Goal: Information Seeking & Learning: Learn about a topic

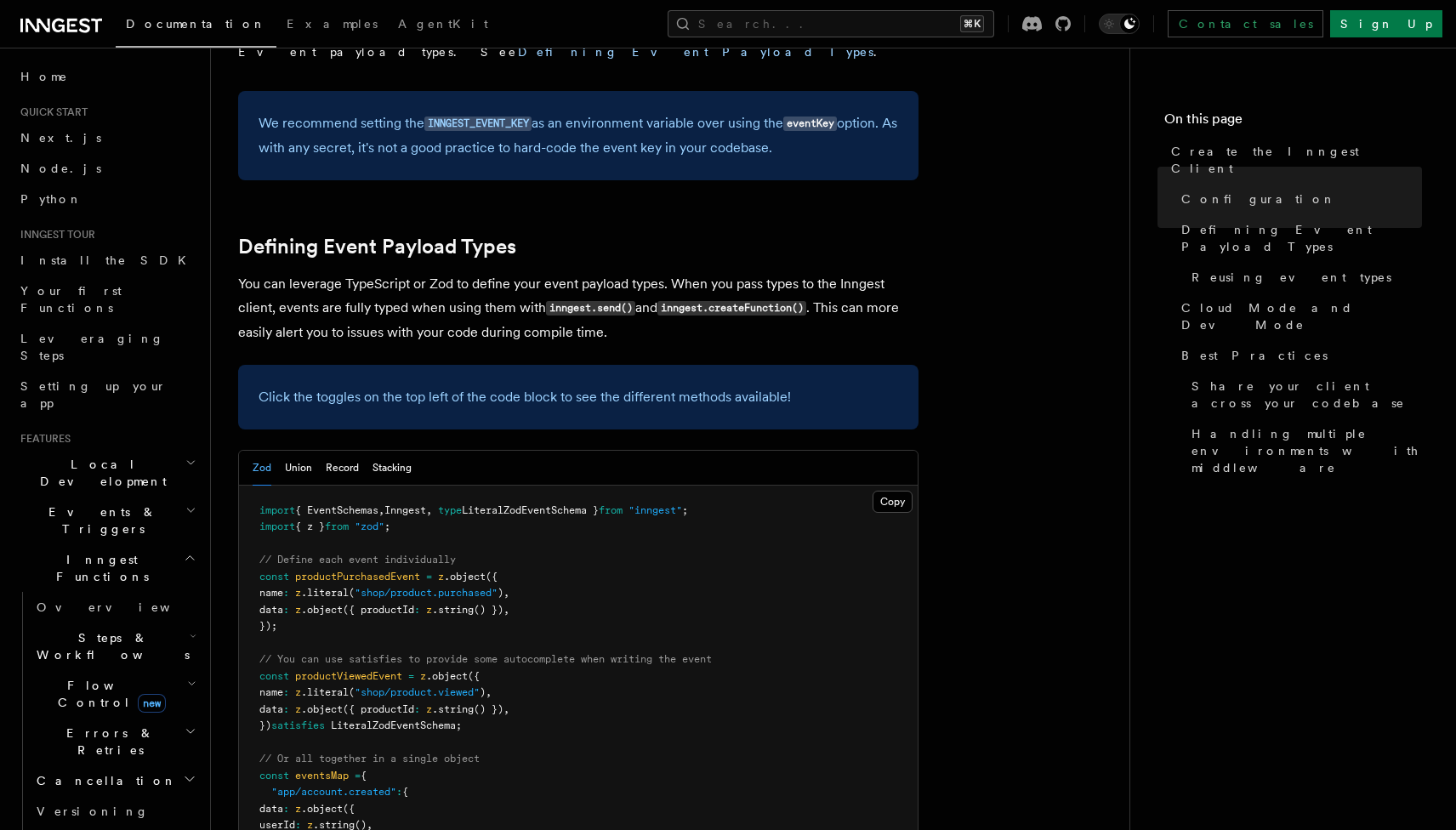
scroll to position [1406, 0]
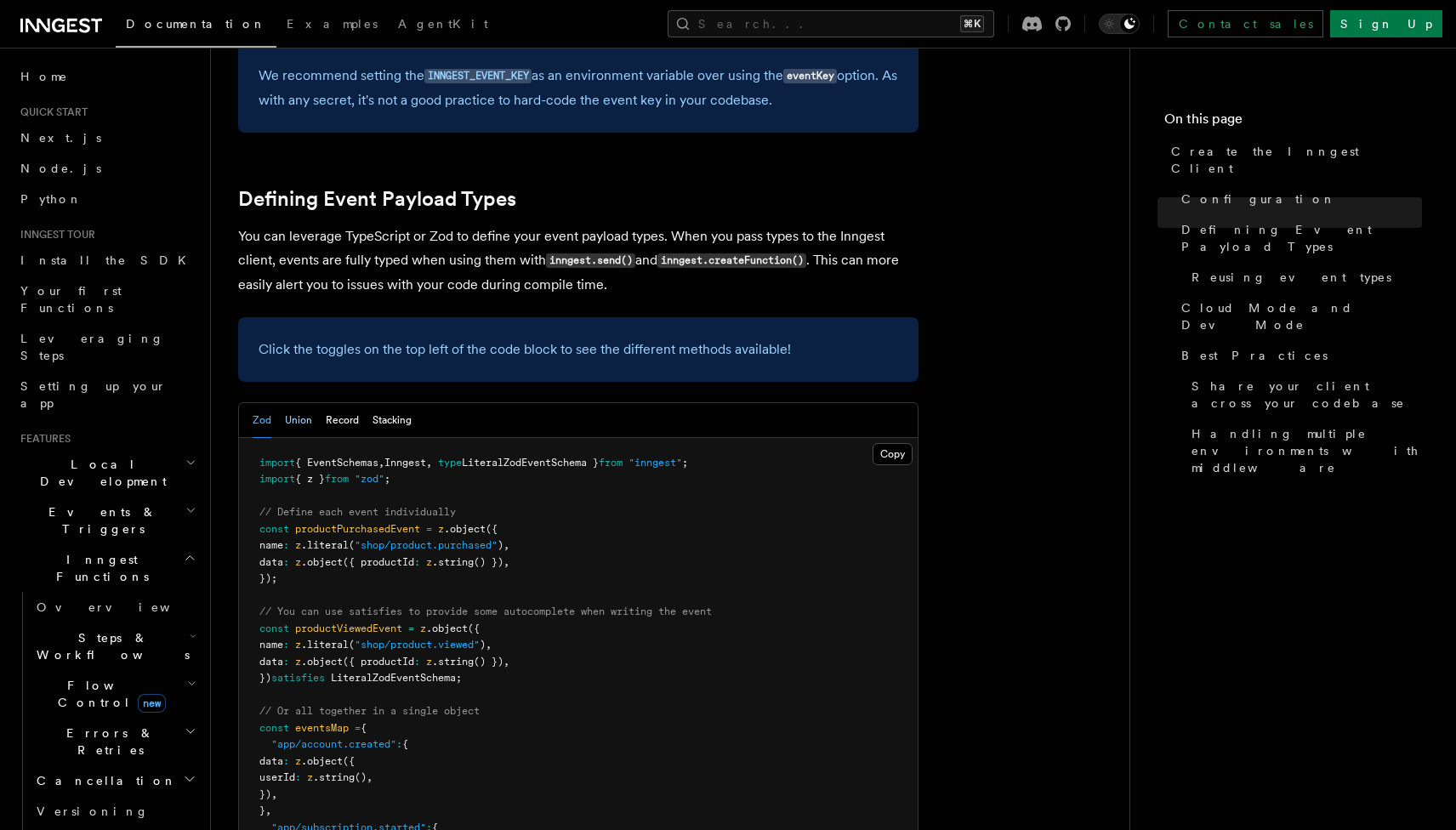
click at [295, 403] on button "Union" at bounding box center [298, 420] width 27 height 35
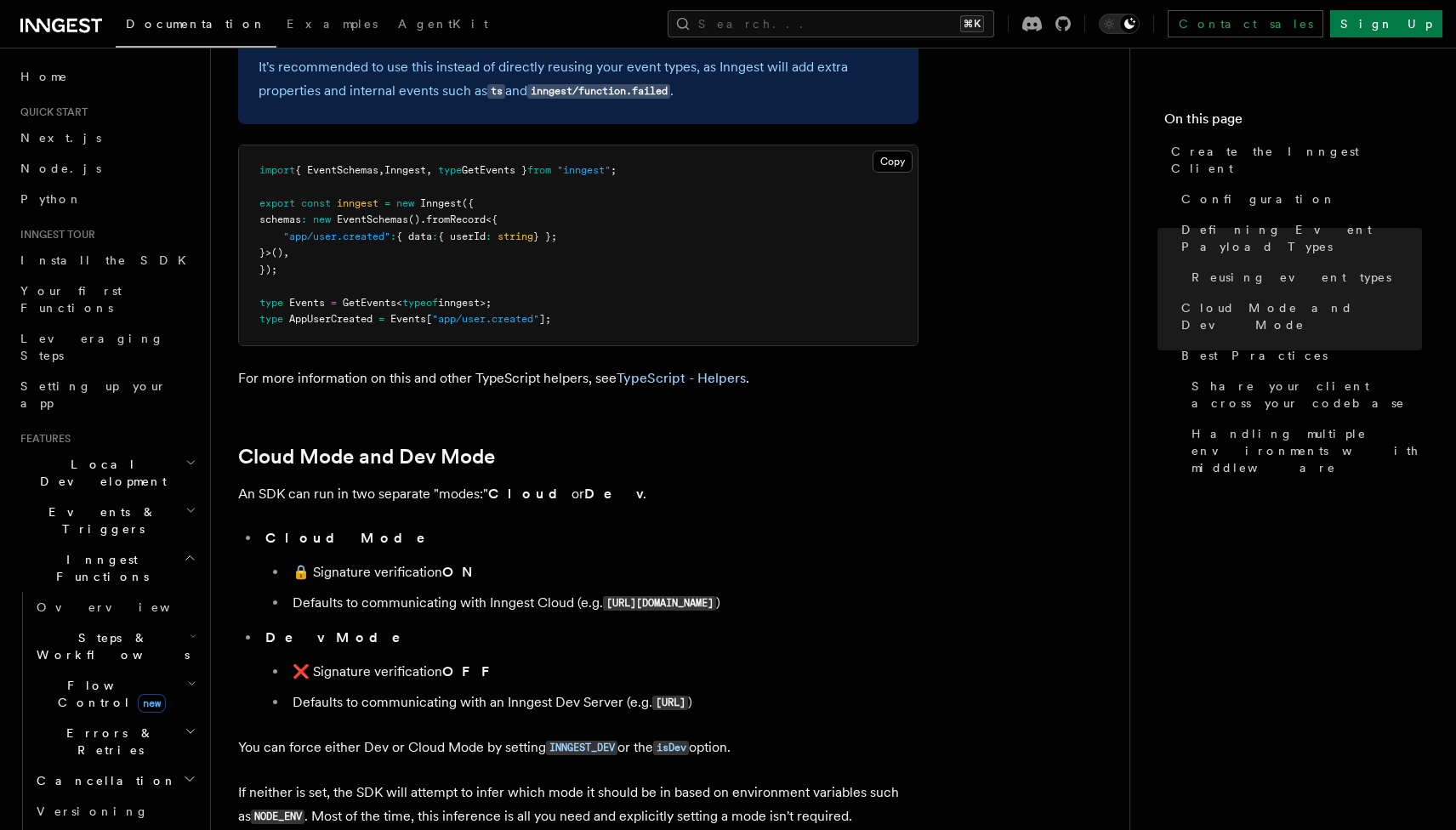
scroll to position [2617, 0]
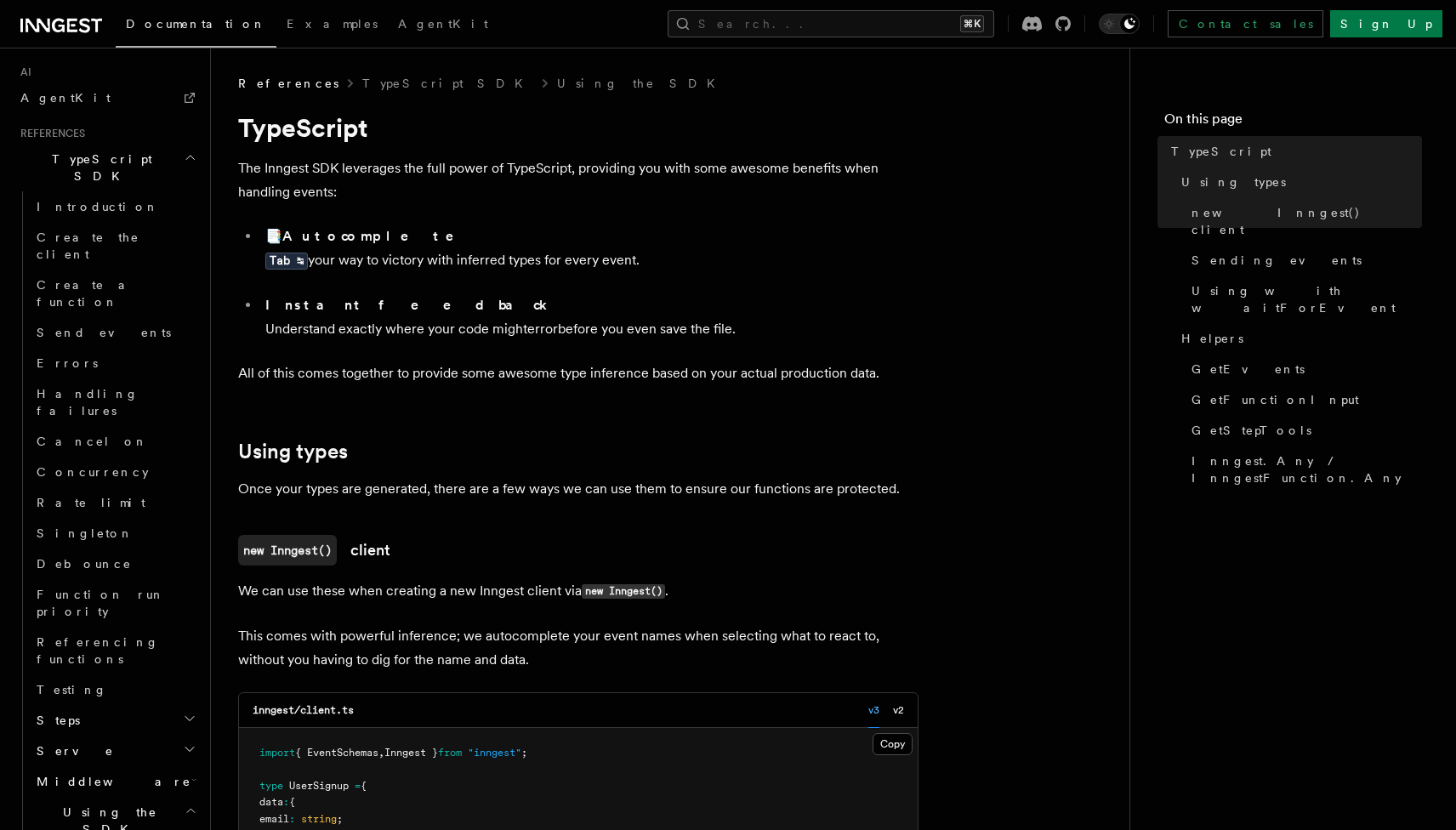
scroll to position [1146, 0]
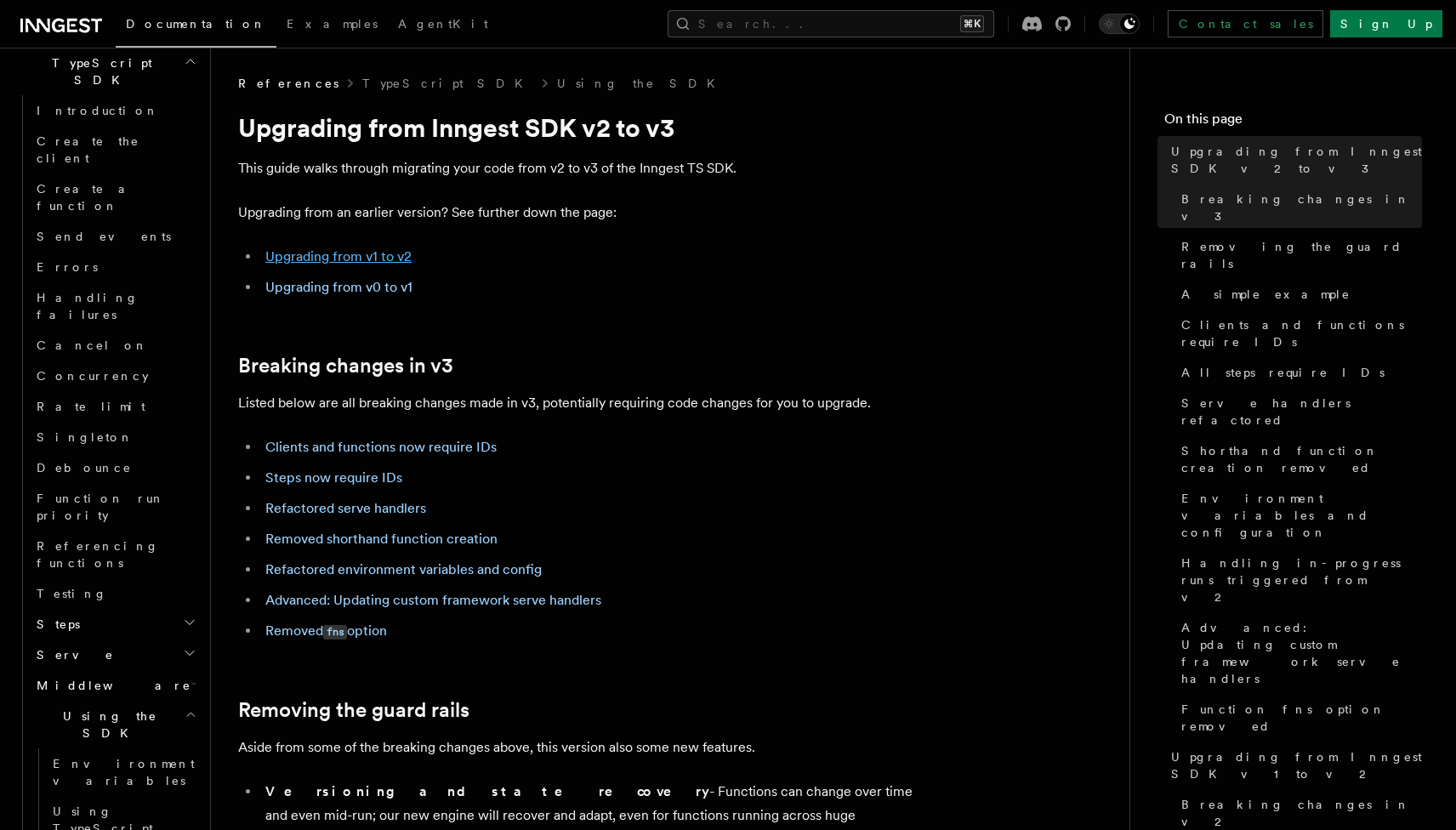
click at [315, 262] on link "Upgrading from v1 to v2" at bounding box center [338, 257] width 146 height 17
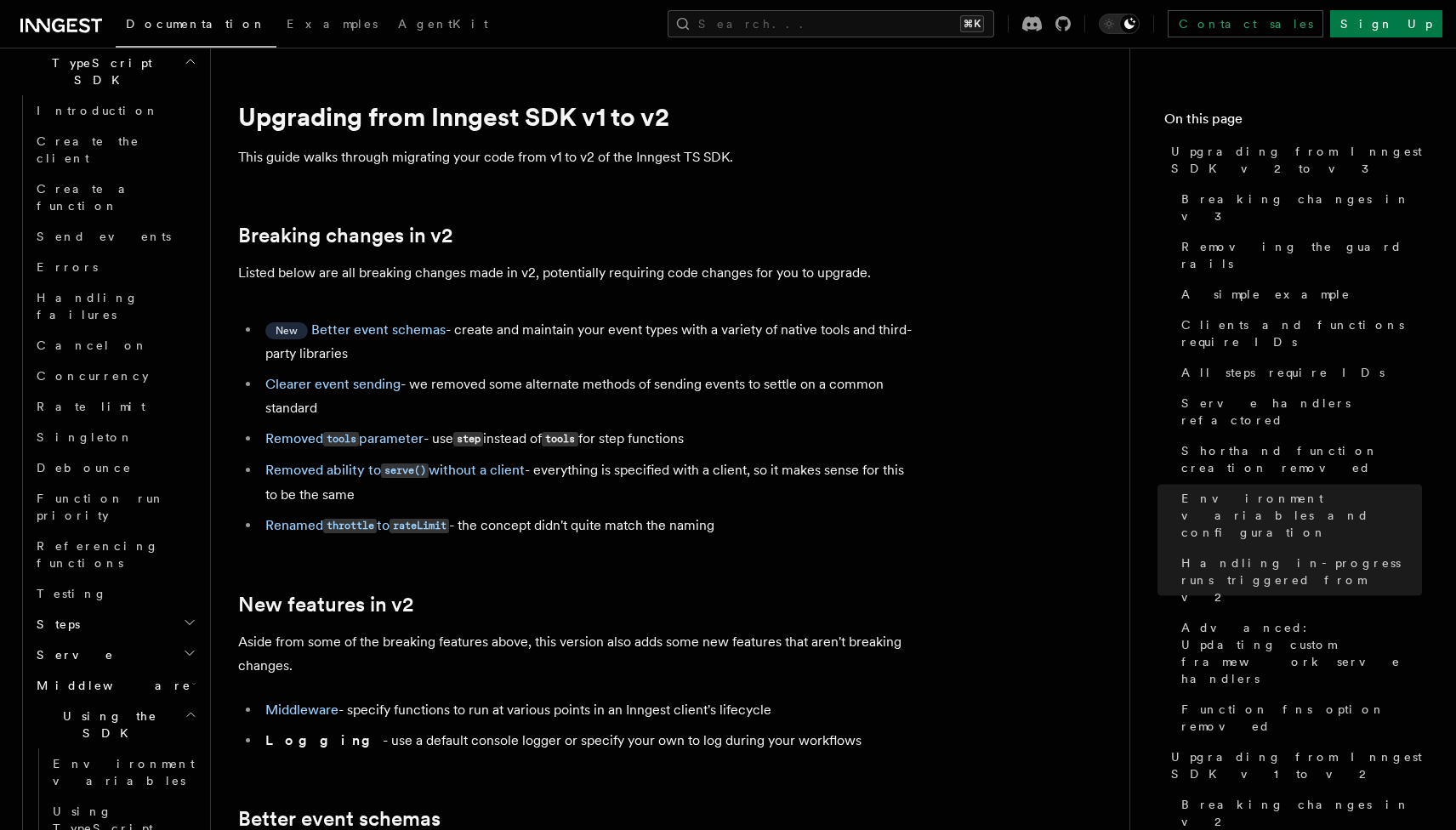
scroll to position [9019, 0]
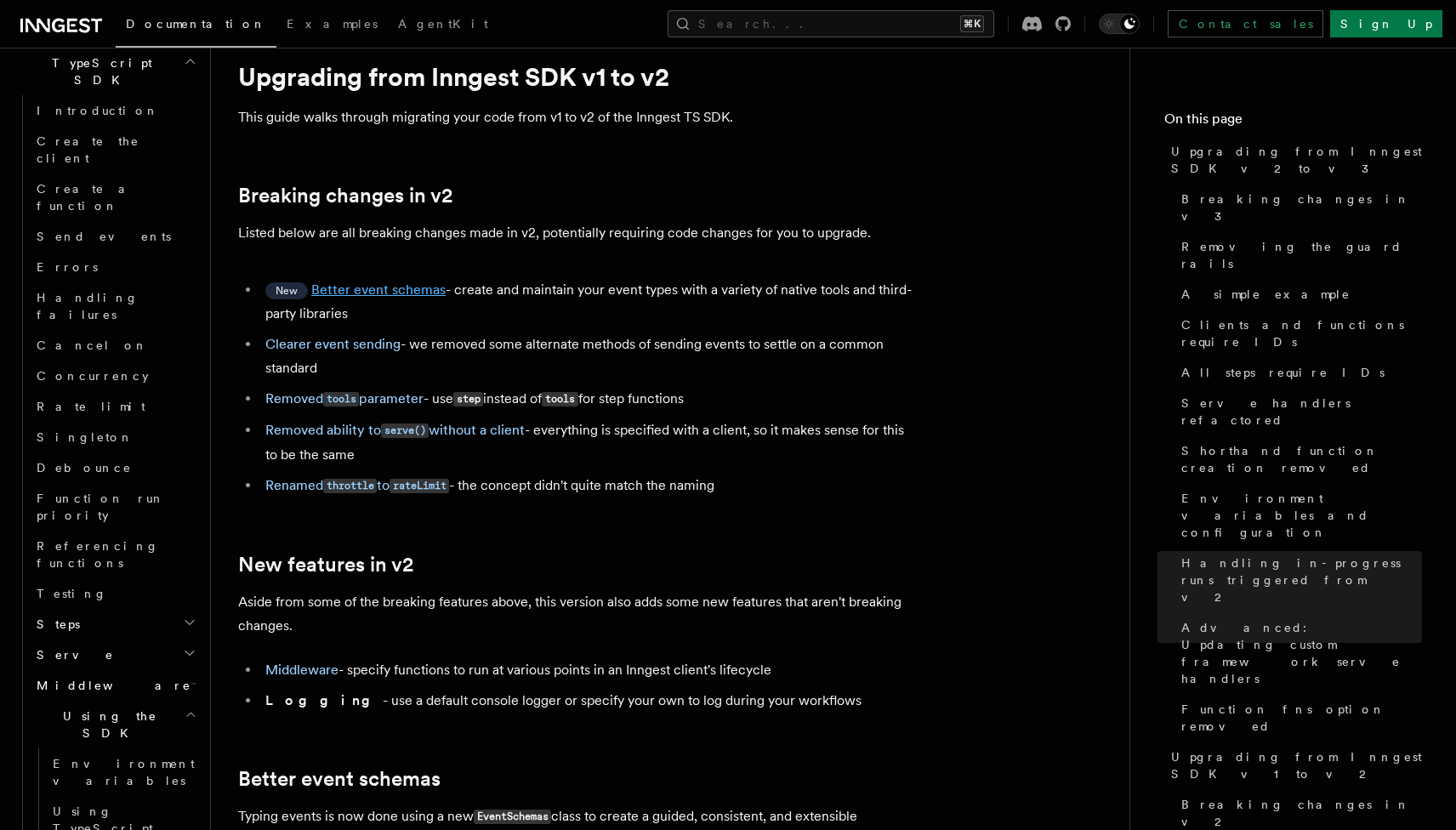
click at [379, 282] on link "Better event schemas" at bounding box center [378, 290] width 135 height 17
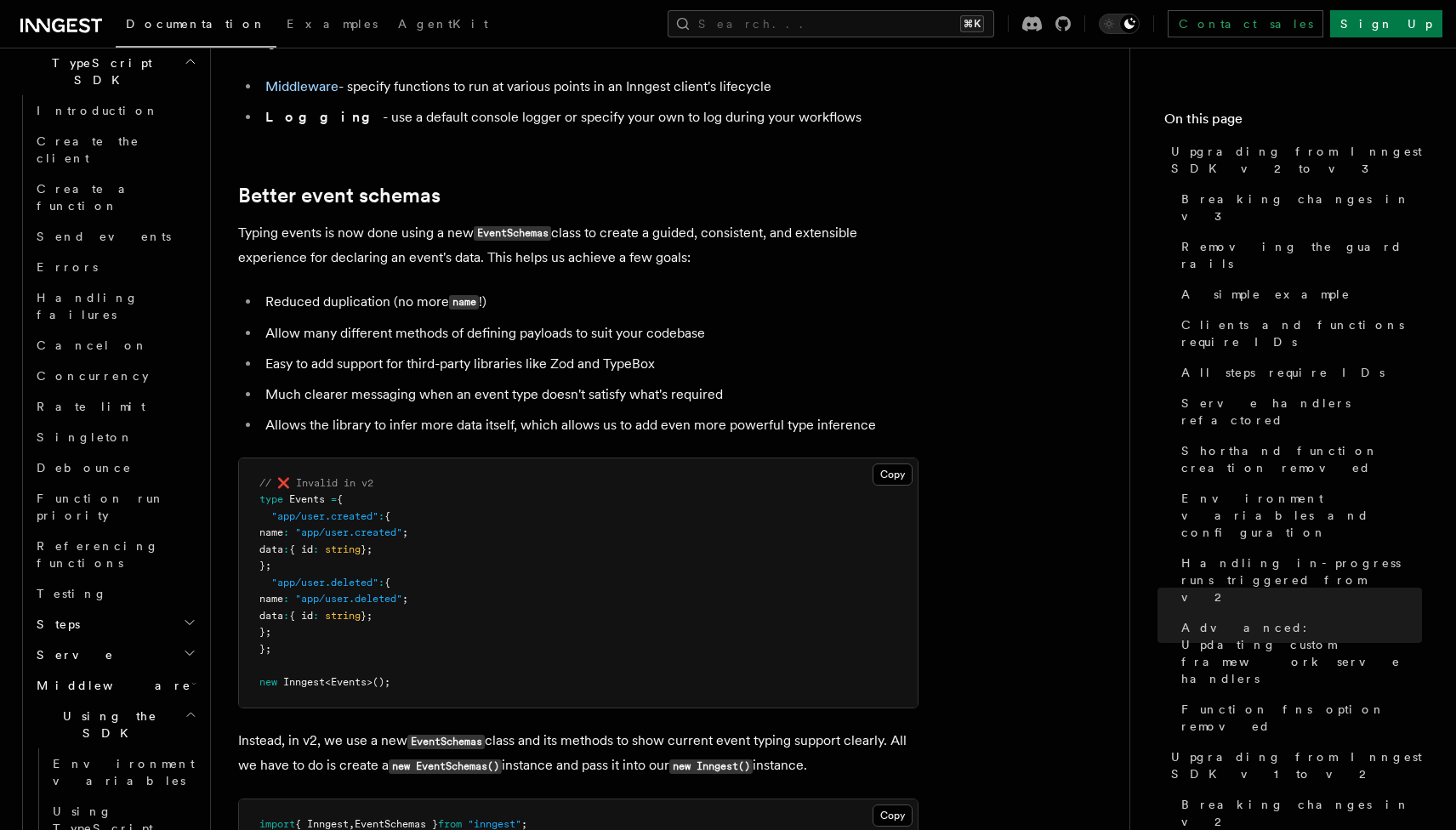
scroll to position [9603, 0]
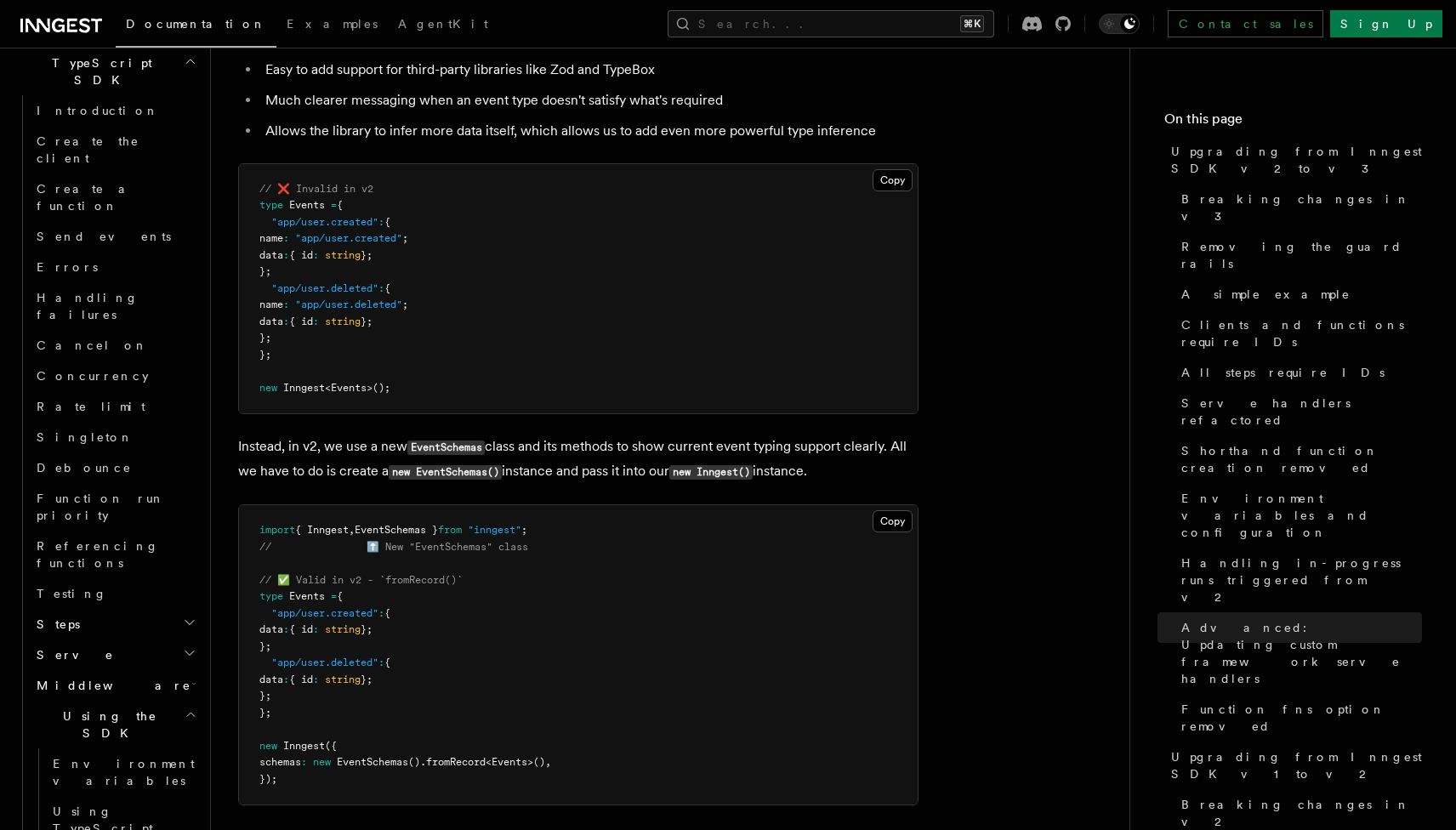
scroll to position [9899, 0]
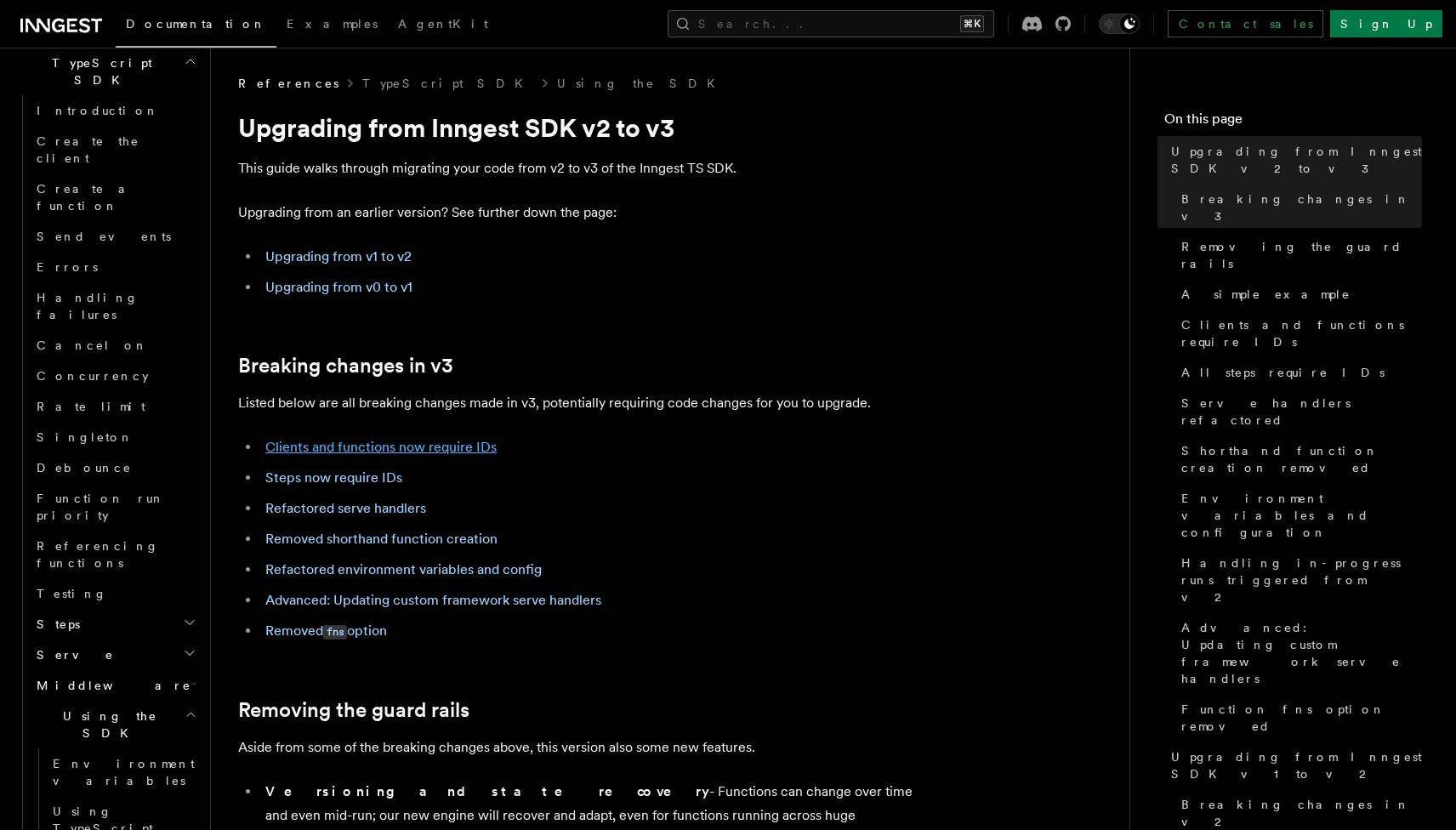
click at [430, 454] on link "Clients and functions now require IDs" at bounding box center [380, 447] width 231 height 17
click at [368, 257] on link "Upgrading from v1 to v2" at bounding box center [338, 257] width 146 height 17
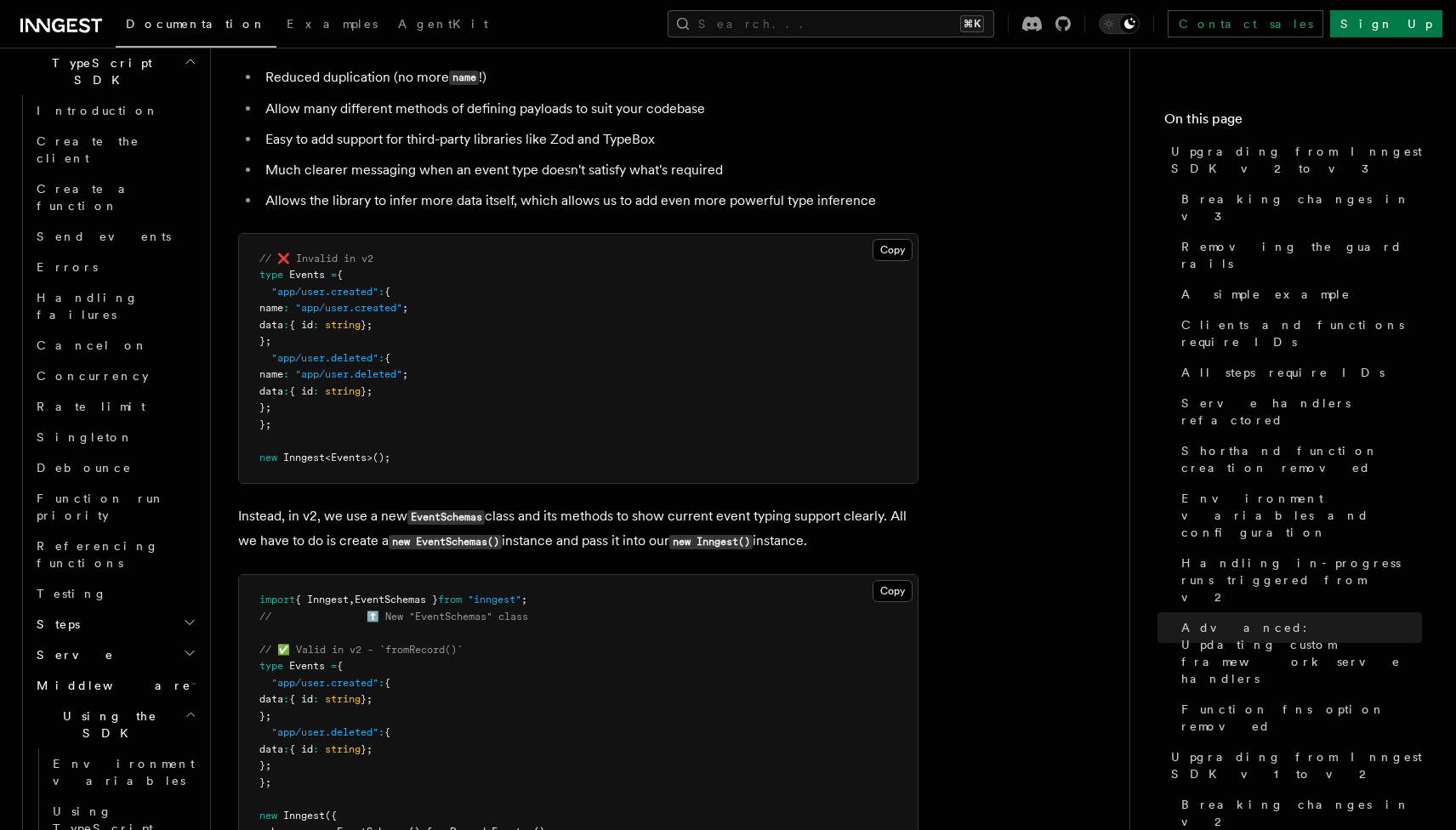
scroll to position [9842, 0]
